Goal: Task Accomplishment & Management: Manage account settings

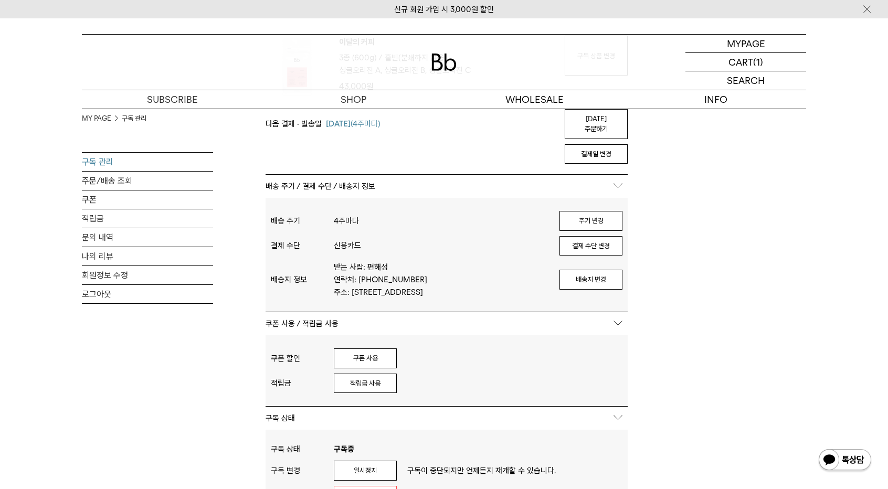
click at [592, 285] on div "배송지 정보 받는 사람: 편해성 연락처: 010-8951-6725 주소: 서울특별시 성북구 숭인로8길 80(길음동, 롯데캐슬 클라시아) 110…" at bounding box center [447, 279] width 352 height 43
click at [588, 275] on button "배송지 변경" at bounding box center [591, 280] width 63 height 20
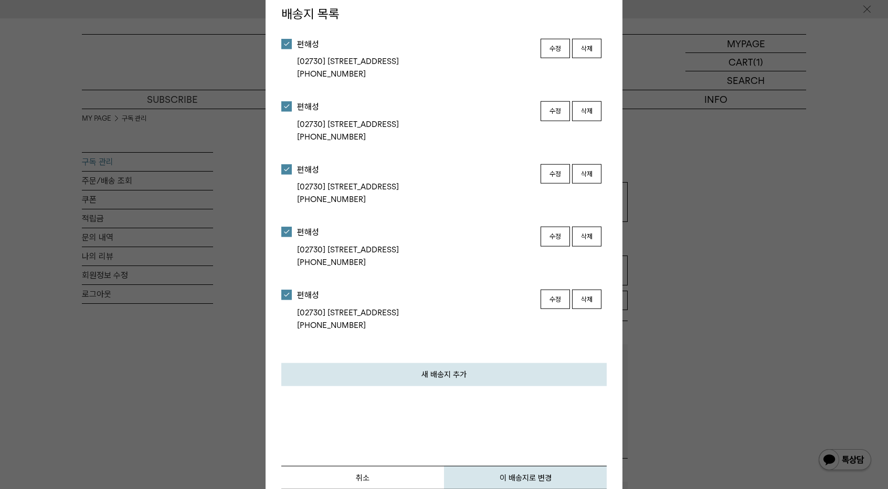
scroll to position [3, 0]
click at [553, 38] on button "수정" at bounding box center [555, 48] width 29 height 20
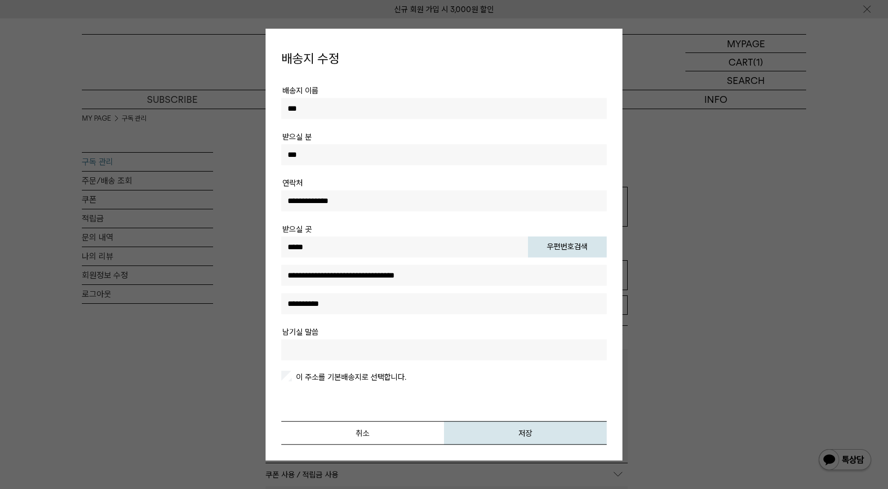
click at [314, 304] on input "**********" at bounding box center [443, 303] width 325 height 21
type input "**********"
click at [356, 373] on label "이 주소를 기본배송지로 선택합니다." at bounding box center [350, 376] width 112 height 9
click at [491, 429] on button "저장" at bounding box center [525, 433] width 163 height 24
click at [523, 428] on button "저장" at bounding box center [525, 433] width 163 height 24
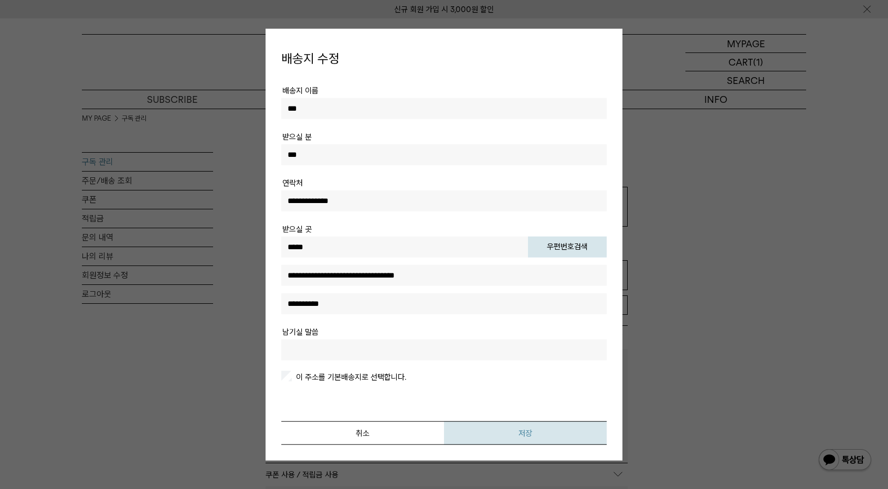
click at [523, 428] on button "저장" at bounding box center [525, 433] width 163 height 24
click at [510, 434] on button "저장" at bounding box center [525, 433] width 163 height 24
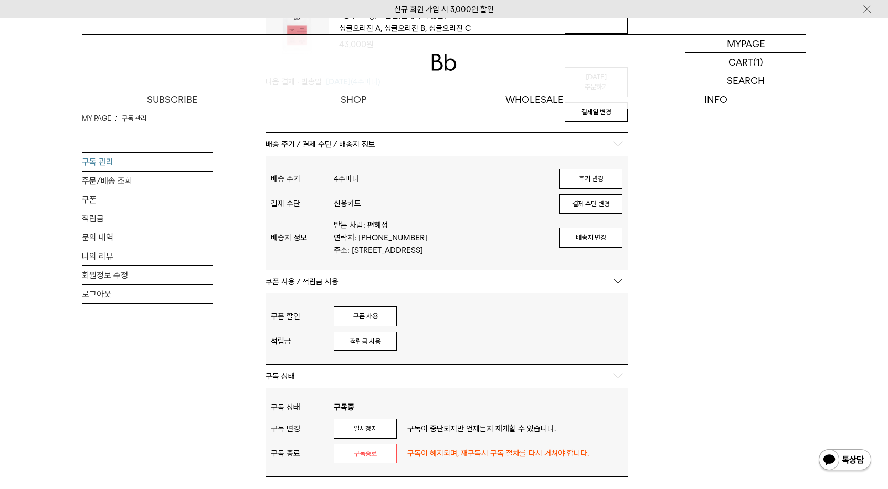
scroll to position [195, 0]
click at [578, 234] on button "배송지 변경" at bounding box center [591, 239] width 63 height 20
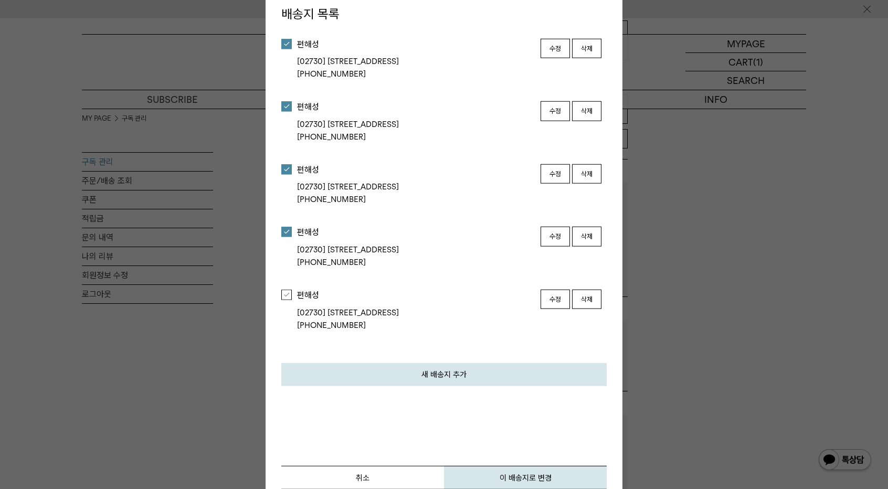
scroll to position [167, 0]
click at [286, 300] on div at bounding box center [286, 295] width 10 height 10
click at [588, 38] on button "삭제" at bounding box center [586, 48] width 29 height 20
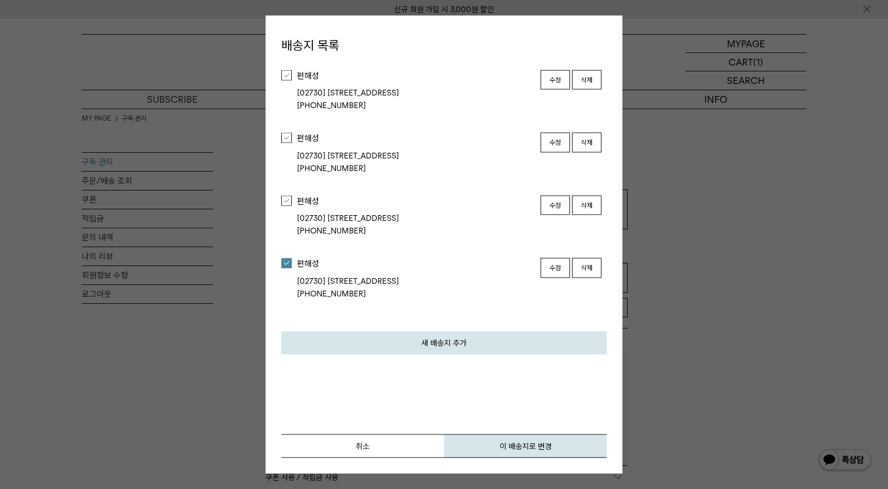
click at [591, 70] on button "삭제" at bounding box center [586, 80] width 29 height 20
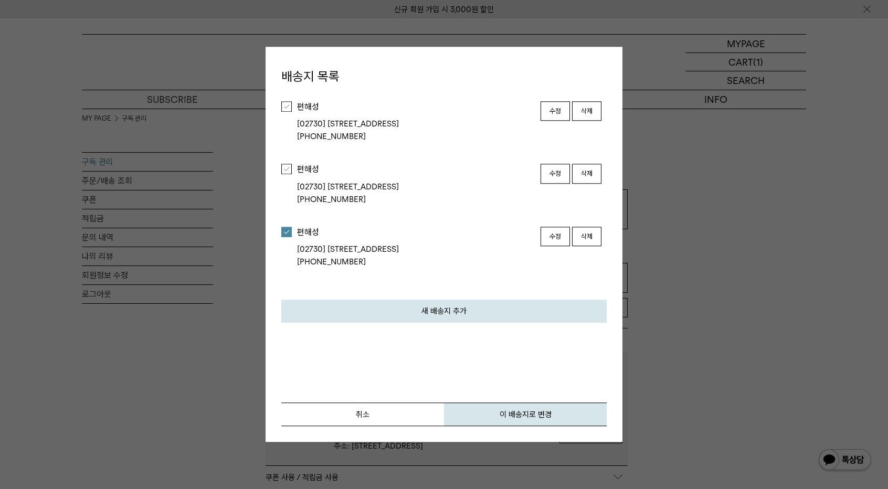
click at [593, 101] on button "삭제" at bounding box center [586, 111] width 29 height 20
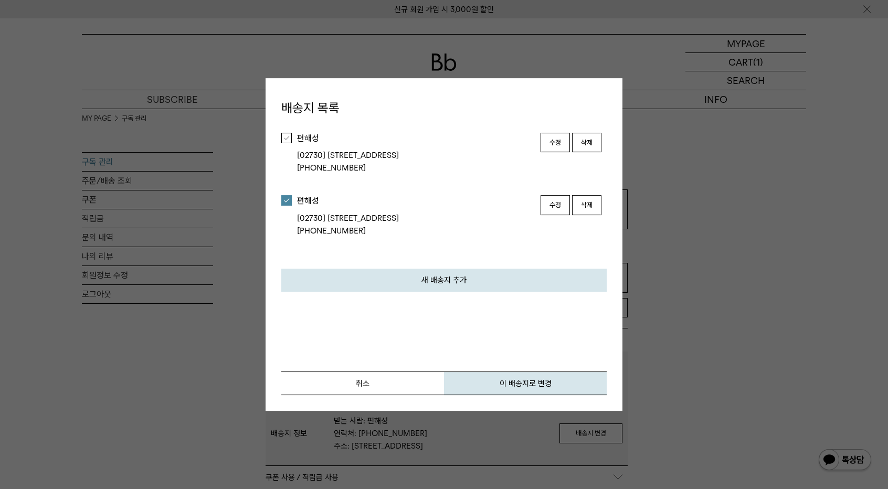
click at [583, 133] on button "삭제" at bounding box center [586, 143] width 29 height 20
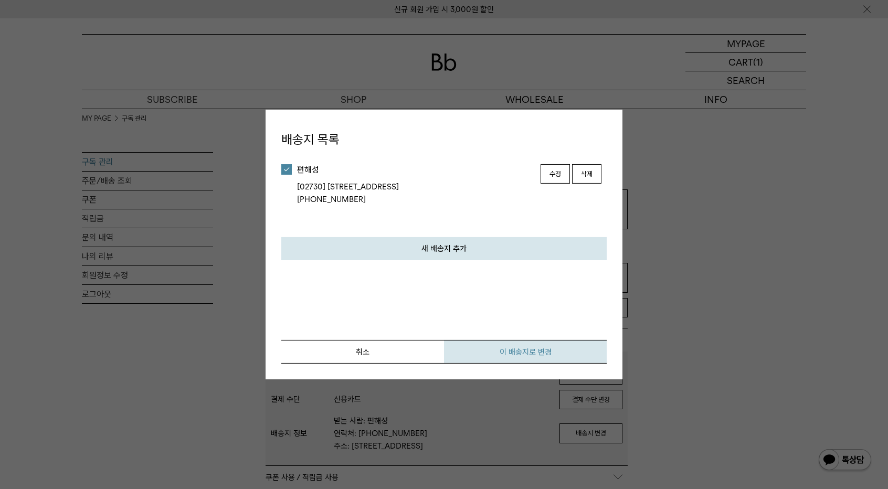
click at [508, 355] on button "이 배송지로 변경" at bounding box center [525, 352] width 163 height 24
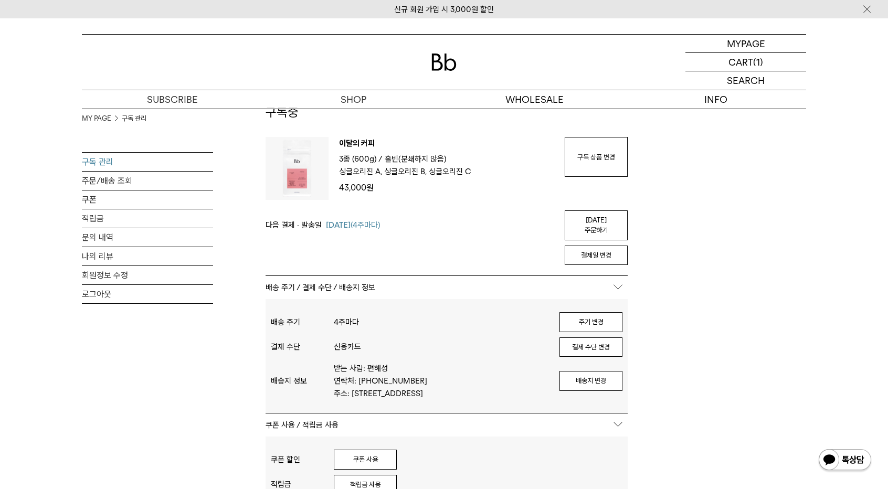
scroll to position [56, 0]
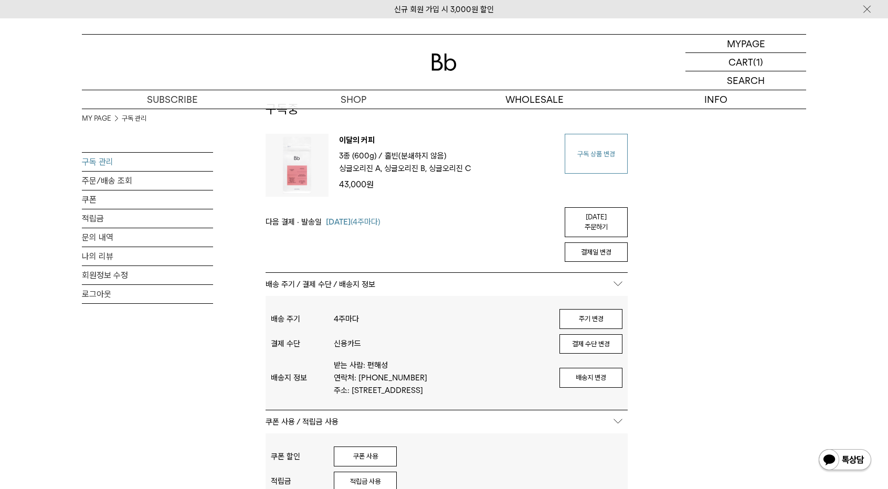
click at [587, 154] on link "구독 상품 변경" at bounding box center [596, 154] width 63 height 40
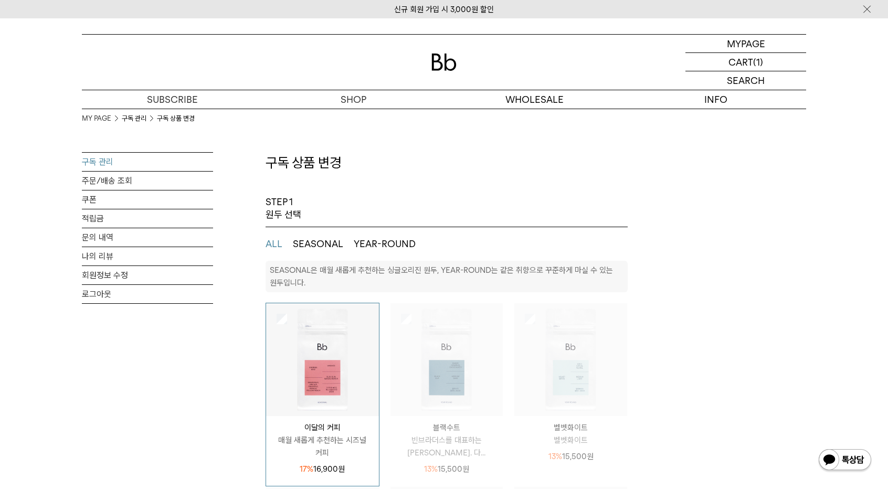
select select "**"
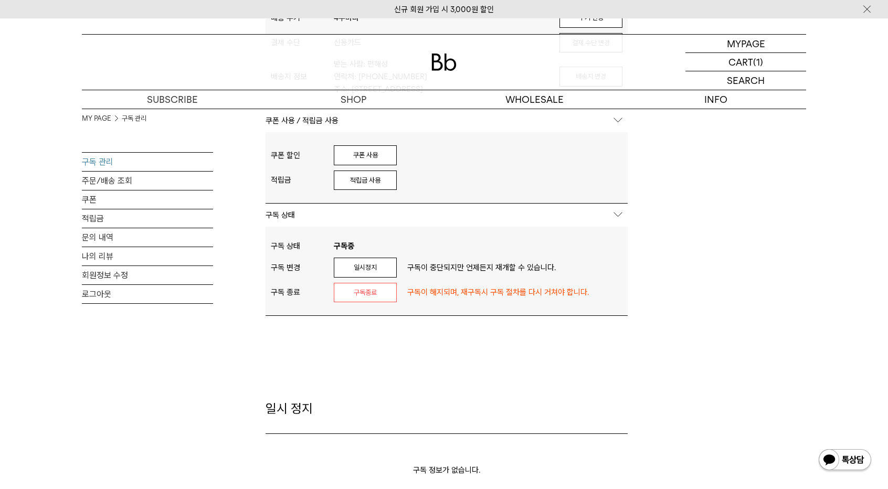
scroll to position [358, 0]
